Goal: Check status

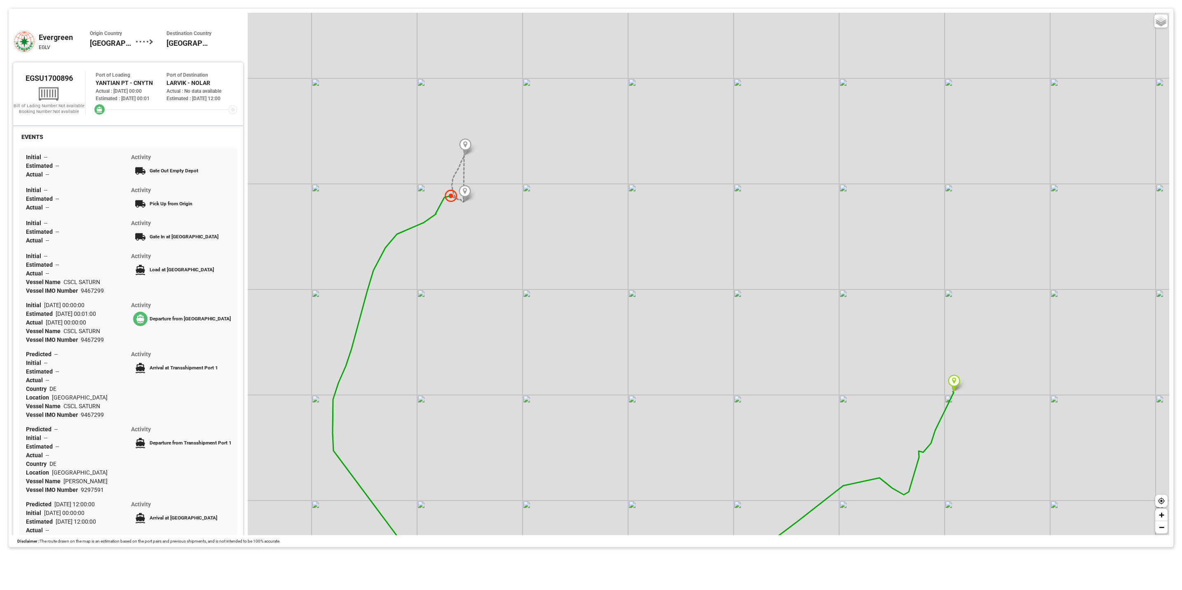
scroll to position [62, 0]
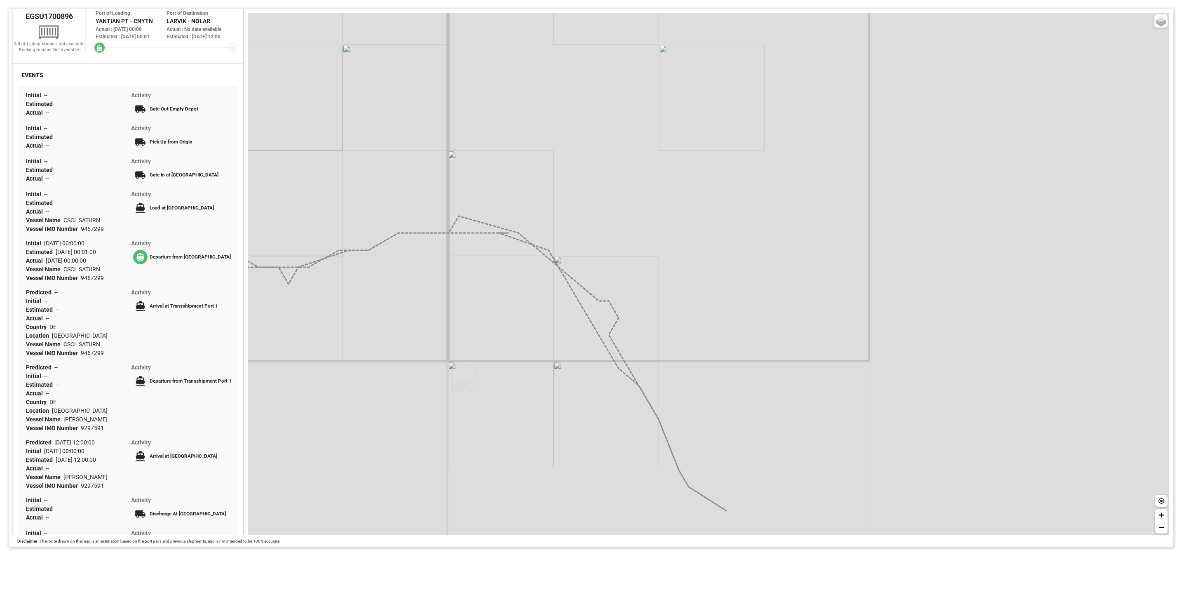
drag, startPoint x: 982, startPoint y: 372, endPoint x: 487, endPoint y: 298, distance: 500.3
click at [482, 297] on div "Basic Grayscale Streets Dark + −" at bounding box center [708, 274] width 921 height 522
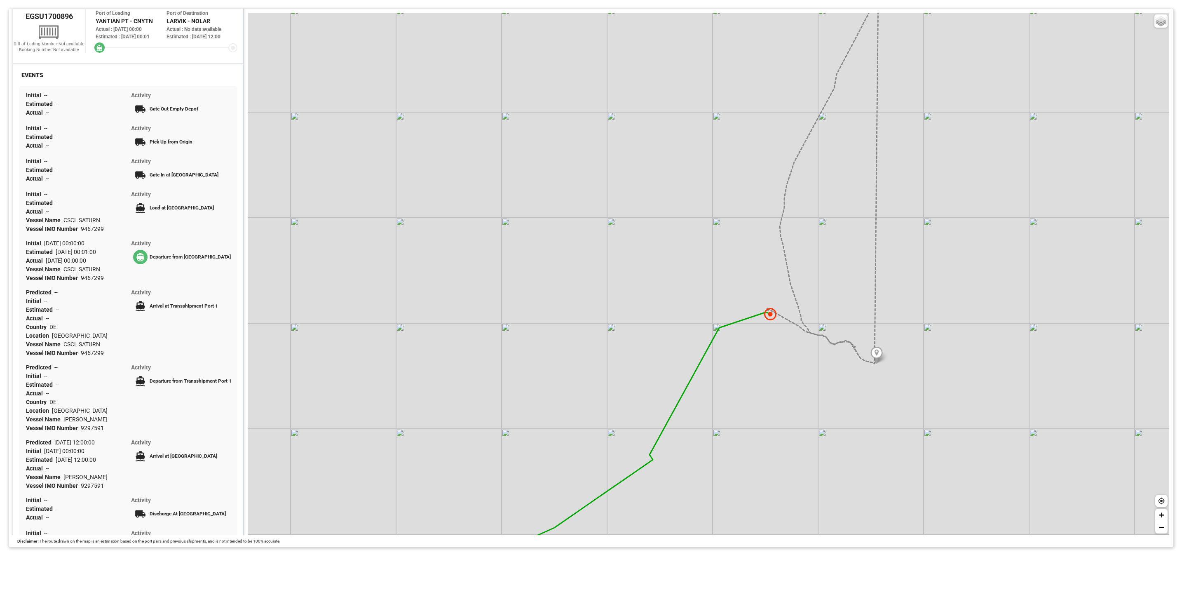
drag, startPoint x: 722, startPoint y: 460, endPoint x: 746, endPoint y: 412, distance: 53.8
click at [746, 412] on div "Basic Grayscale Streets Dark + −" at bounding box center [708, 274] width 921 height 522
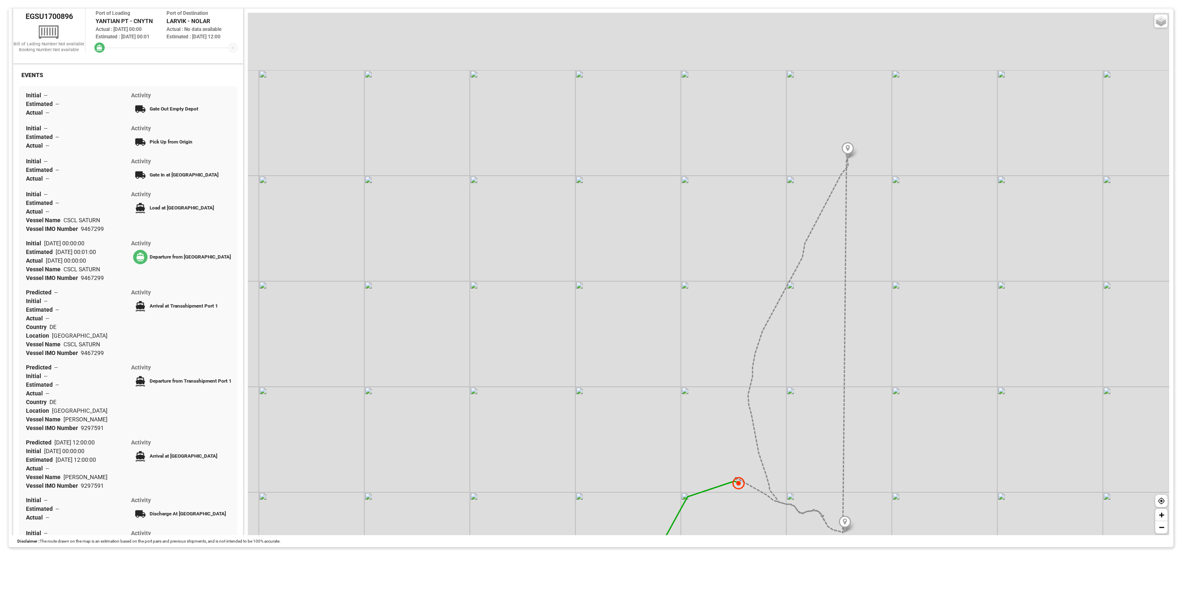
drag, startPoint x: 796, startPoint y: 314, endPoint x: 779, endPoint y: 376, distance: 64.5
click at [779, 376] on div "Basic Grayscale Streets Dark + −" at bounding box center [708, 274] width 921 height 522
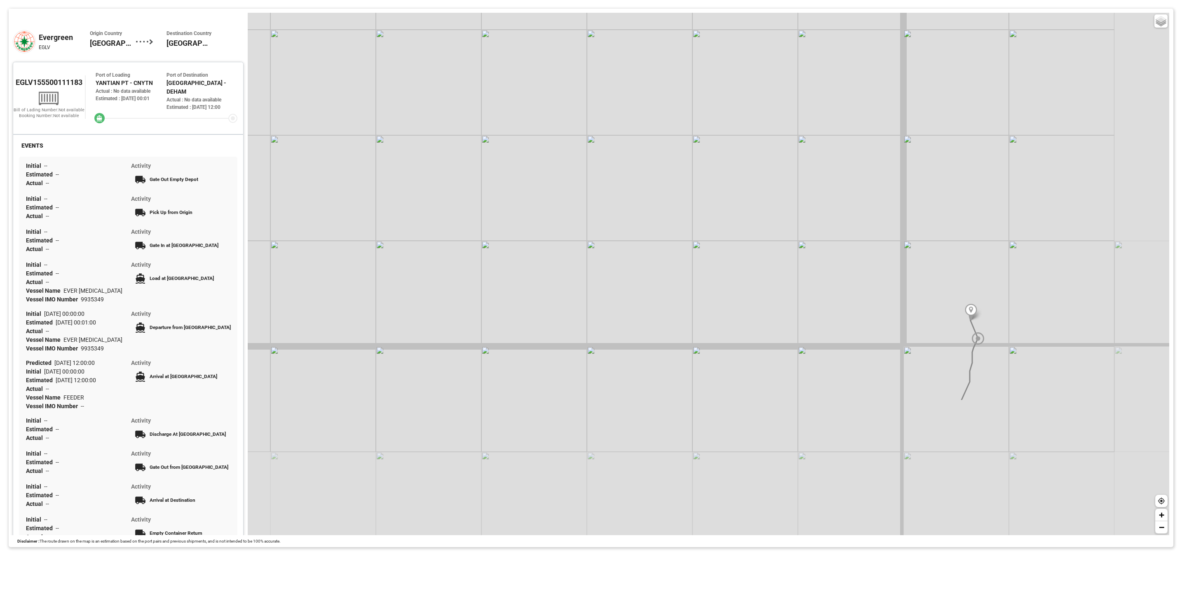
drag, startPoint x: 1082, startPoint y: 460, endPoint x: 957, endPoint y: 274, distance: 223.9
click at [957, 274] on div "Basic Grayscale Streets Dark + −" at bounding box center [708, 274] width 921 height 522
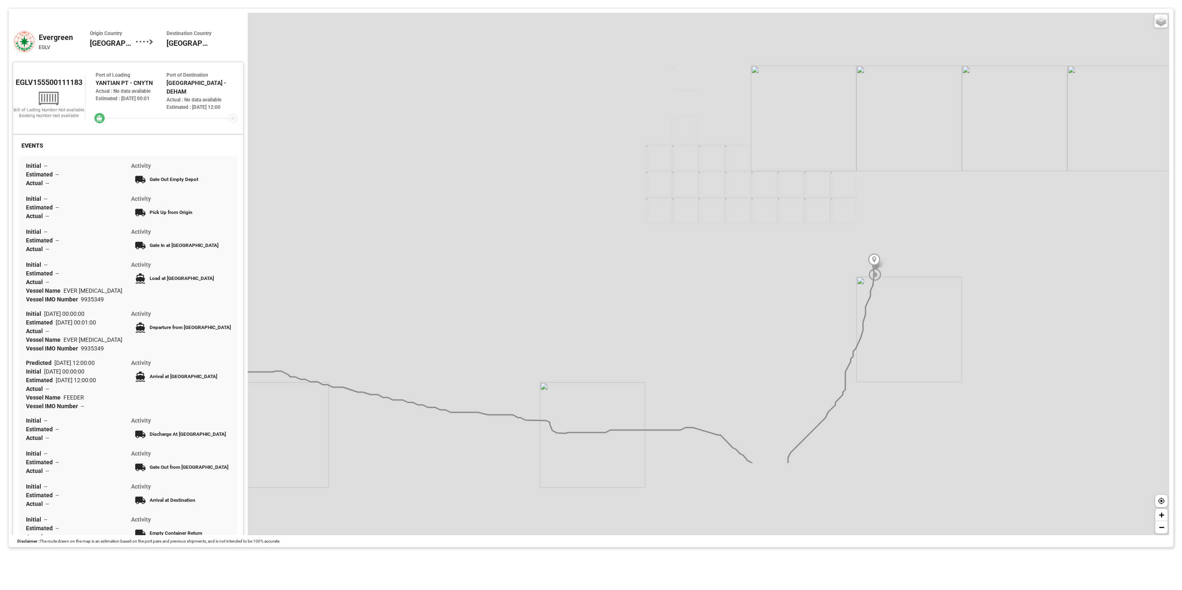
drag, startPoint x: 739, startPoint y: 455, endPoint x: 803, endPoint y: 318, distance: 151.1
click at [803, 318] on div "Basic Grayscale Streets Dark + −" at bounding box center [708, 274] width 921 height 522
drag, startPoint x: 675, startPoint y: 371, endPoint x: 965, endPoint y: 402, distance: 290.8
click at [965, 402] on div "Basic Grayscale Streets Dark + −" at bounding box center [708, 274] width 921 height 522
drag, startPoint x: 737, startPoint y: 401, endPoint x: 874, endPoint y: 433, distance: 140.8
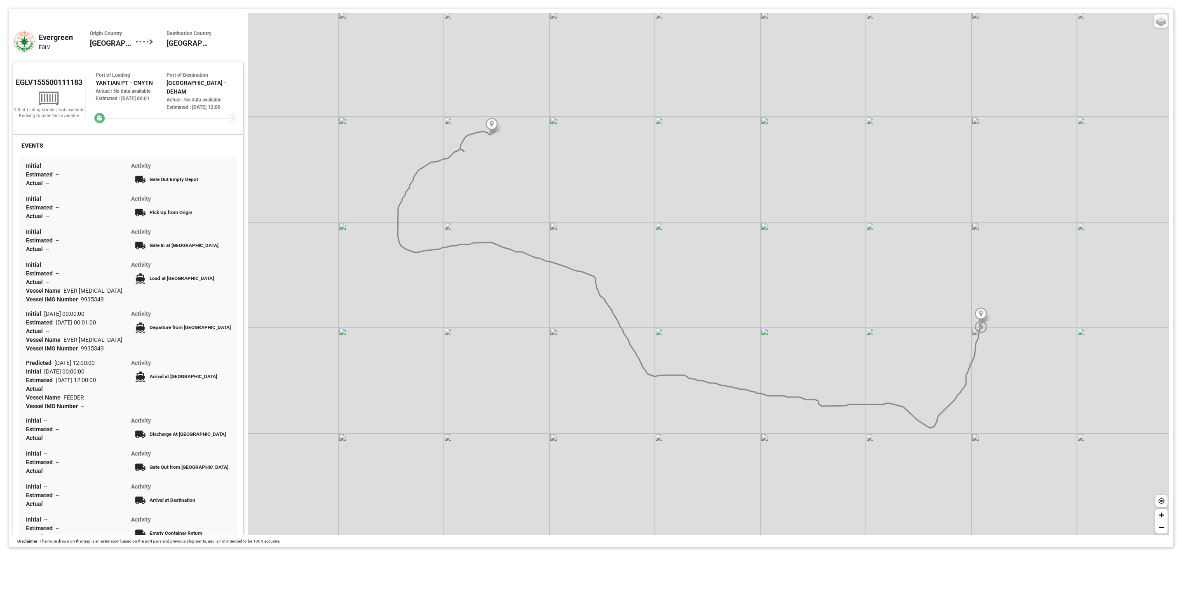
click at [874, 433] on div "Basic Grayscale Streets Dark + −" at bounding box center [708, 274] width 921 height 522
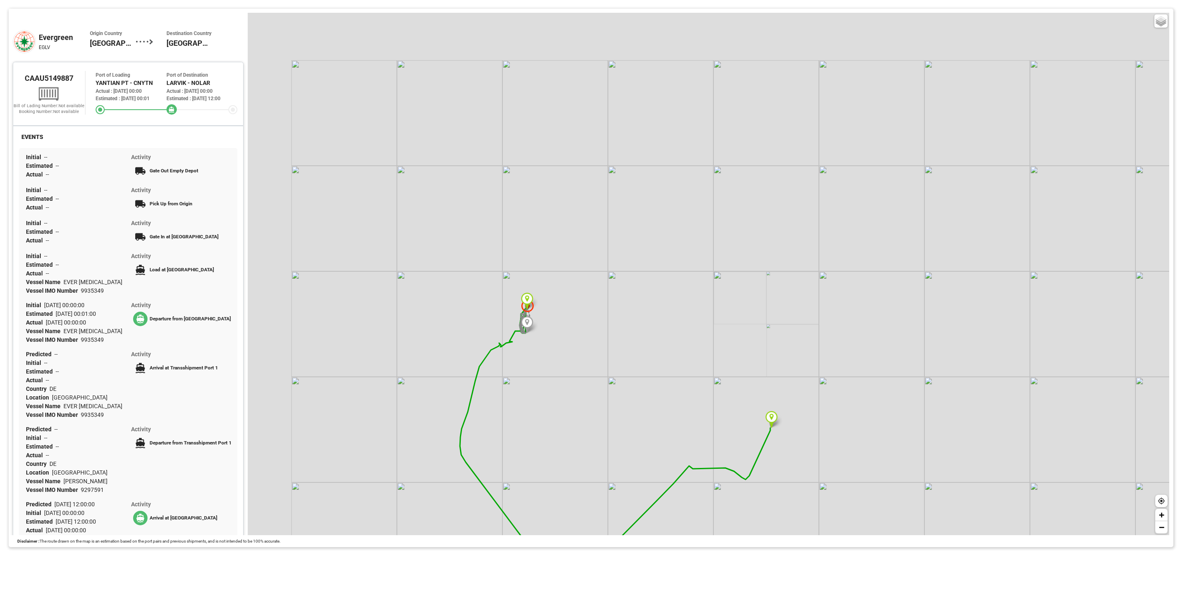
drag, startPoint x: 433, startPoint y: 311, endPoint x: 471, endPoint y: 325, distance: 40.9
click at [518, 334] on div "Basic Grayscale Streets Dark + −" at bounding box center [708, 274] width 921 height 522
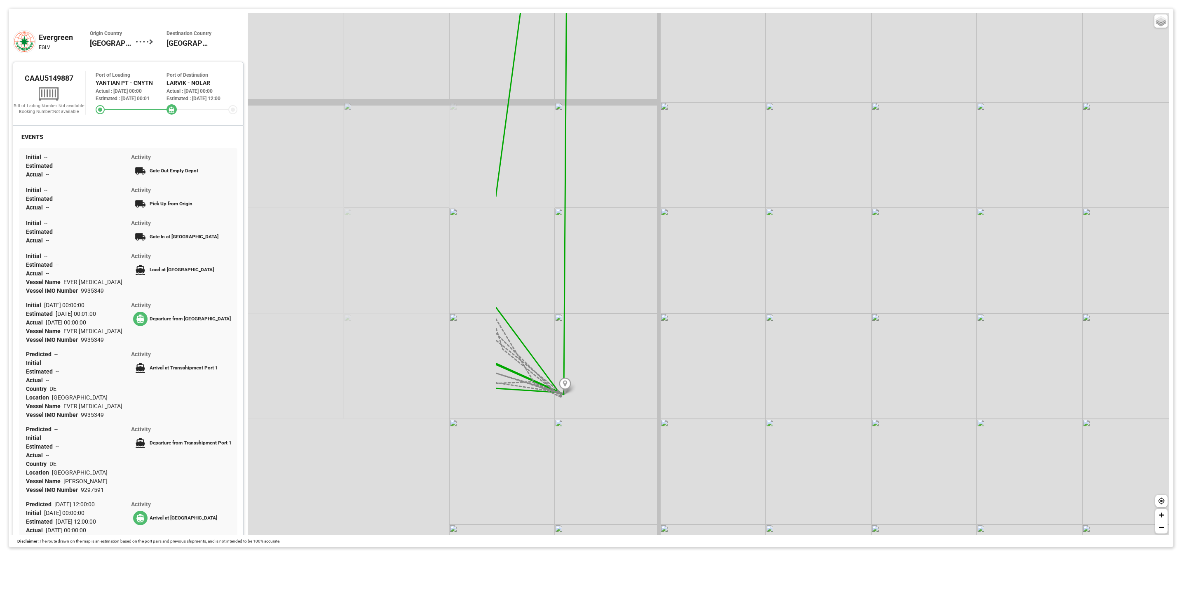
drag, startPoint x: 481, startPoint y: 340, endPoint x: 798, endPoint y: 349, distance: 317.8
click at [821, 349] on div "Basic Grayscale Streets Dark + −" at bounding box center [708, 274] width 921 height 522
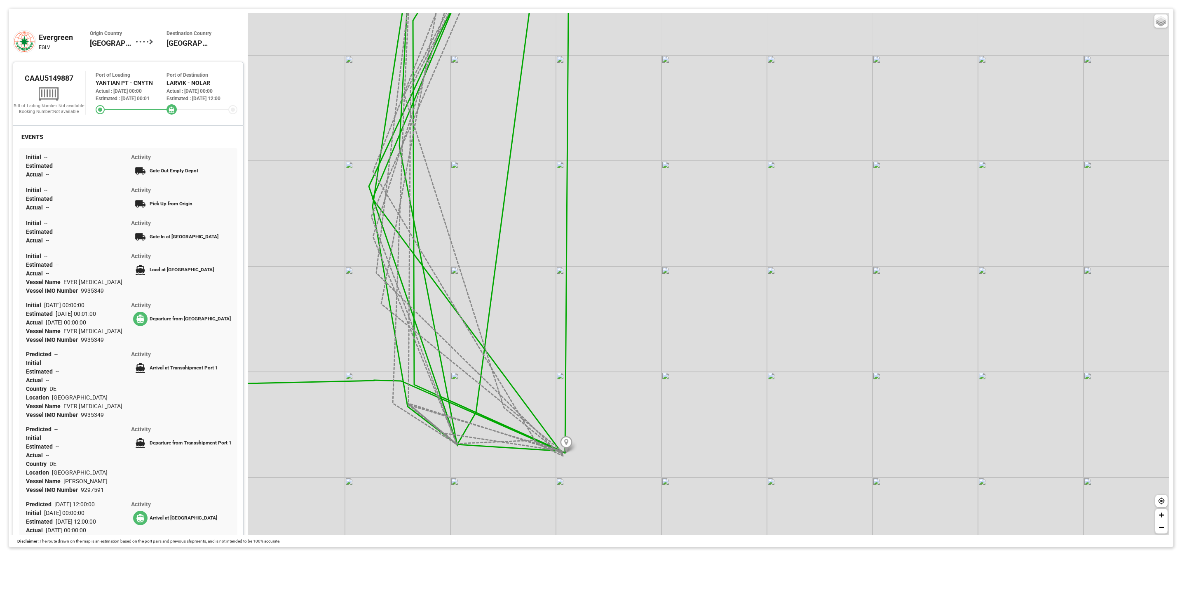
drag, startPoint x: 668, startPoint y: 306, endPoint x: 664, endPoint y: 367, distance: 61.5
click at [664, 367] on div "Basic Grayscale Streets Dark + −" at bounding box center [708, 274] width 921 height 522
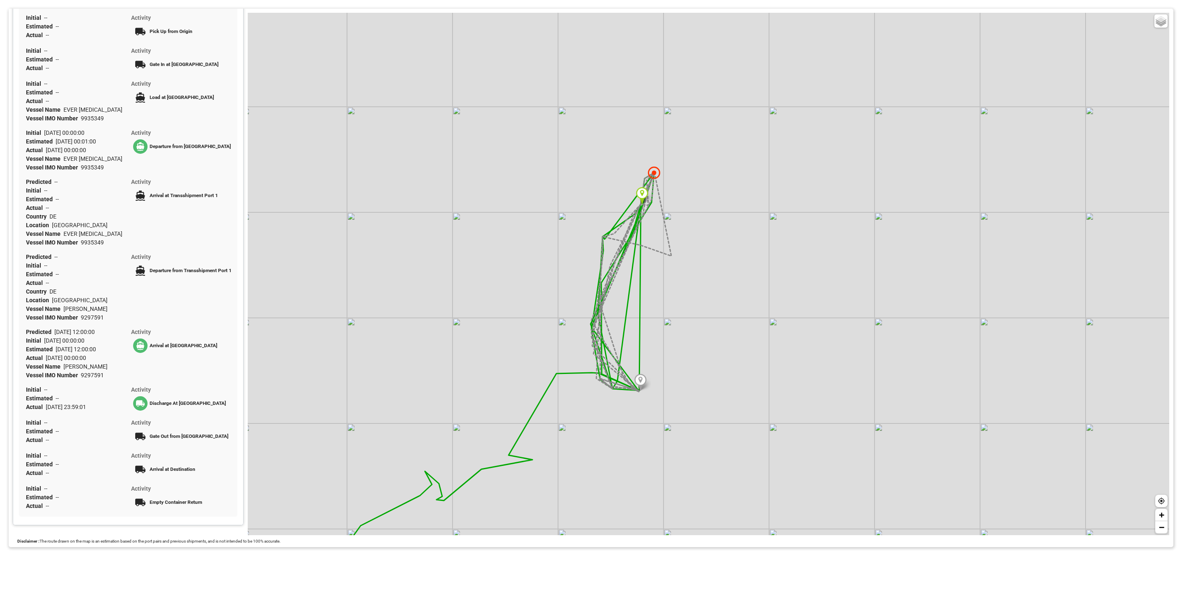
scroll to position [182, 0]
